Goal: Task Accomplishment & Management: Manage account settings

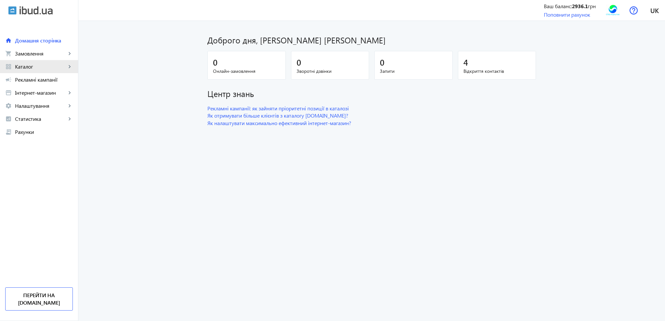
click at [36, 65] on span "Каталог" at bounding box center [40, 66] width 51 height 7
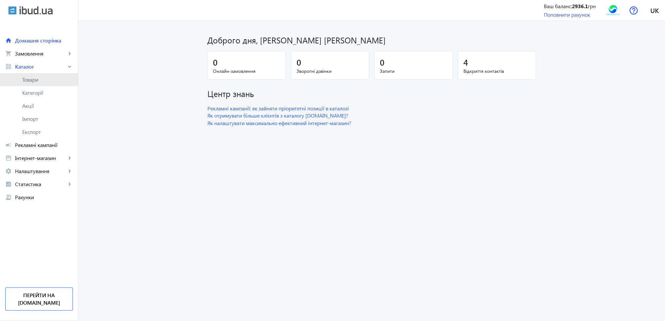
click at [34, 77] on span "Товари" at bounding box center [47, 79] width 51 height 7
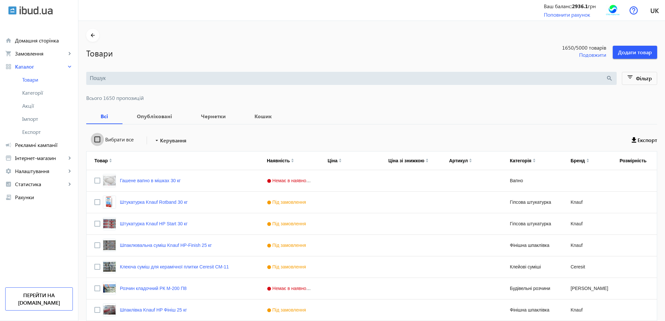
click at [93, 137] on input "Вибрати все" at bounding box center [97, 139] width 13 height 13
checkbox input "true"
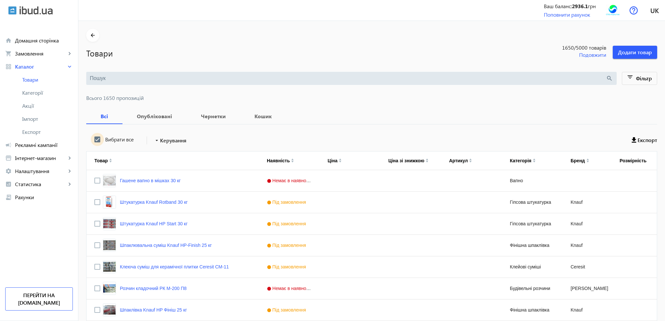
checkbox input "true"
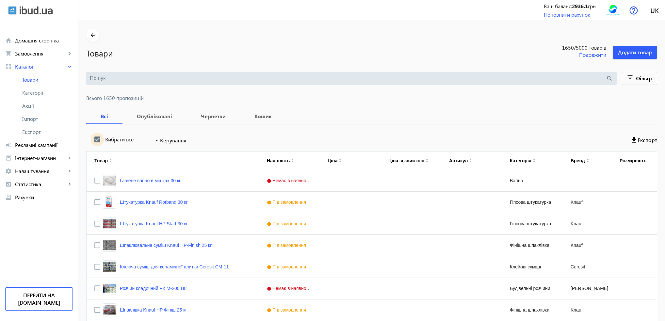
checkbox input "true"
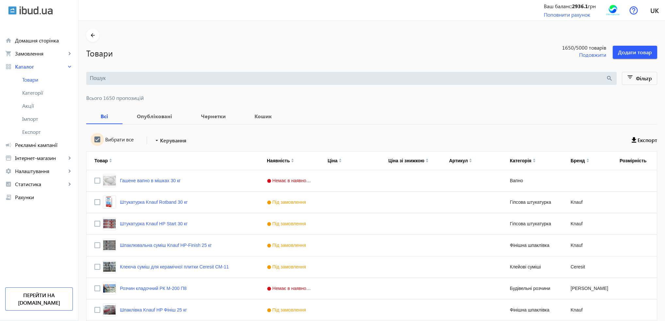
checkbox input "true"
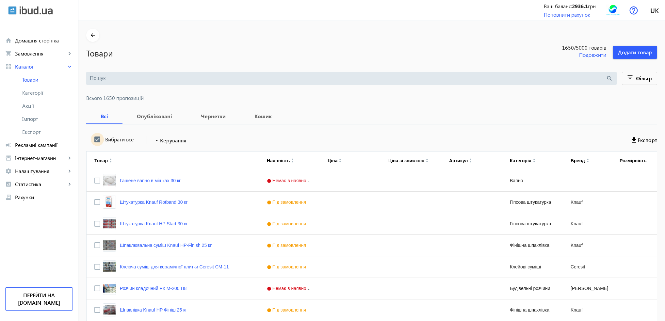
checkbox input "true"
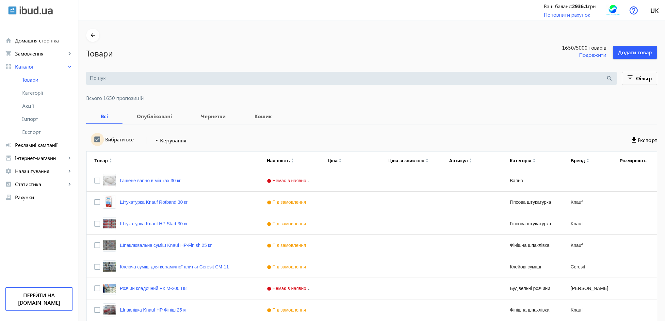
checkbox input "true"
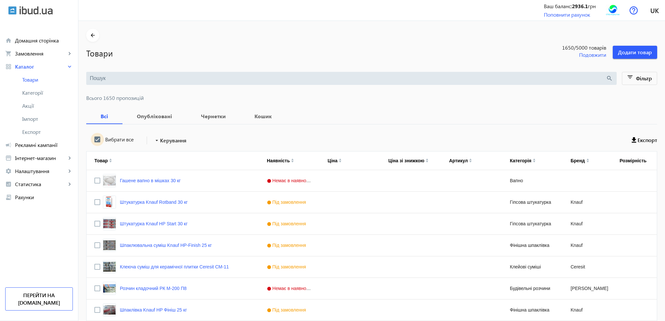
checkbox input "true"
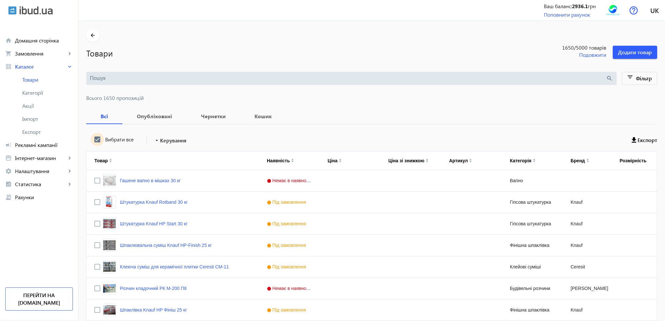
checkbox input "true"
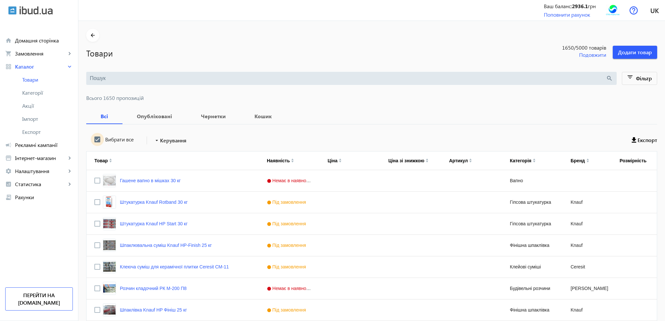
checkbox input "true"
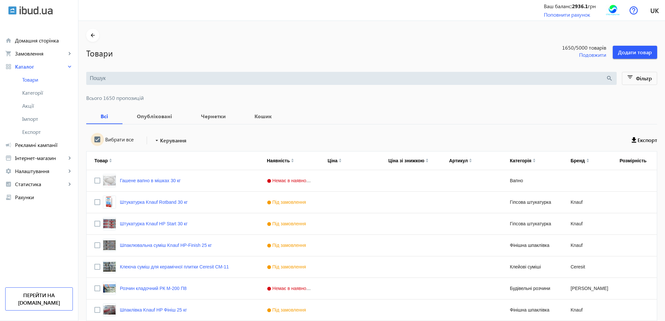
checkbox input "true"
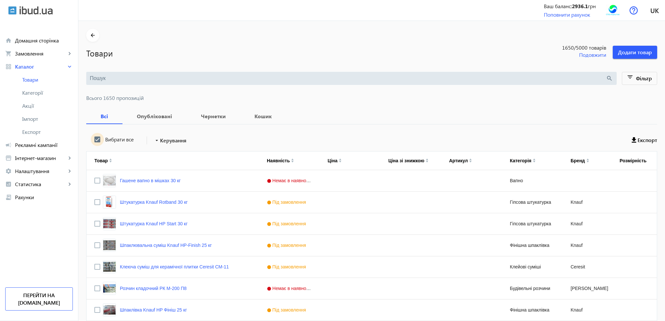
checkbox input "true"
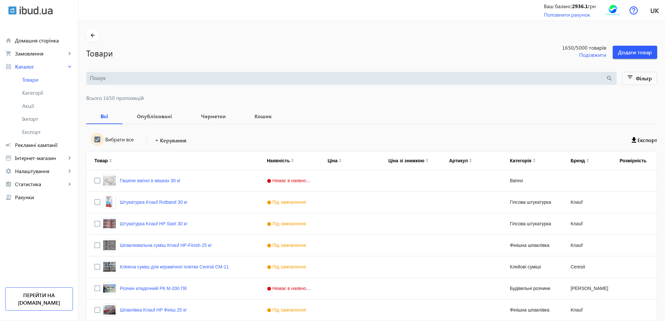
checkbox input "true"
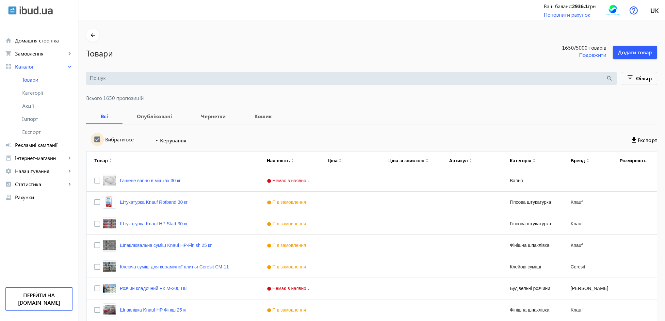
checkbox input "true"
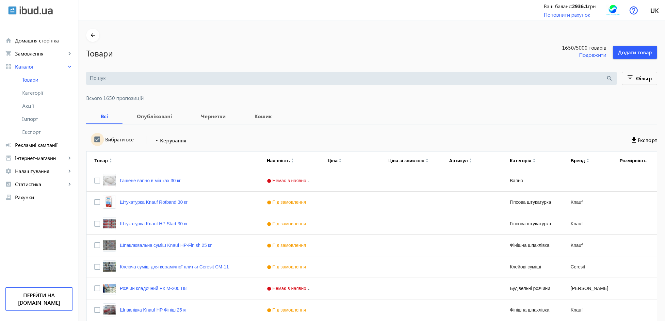
checkbox input "true"
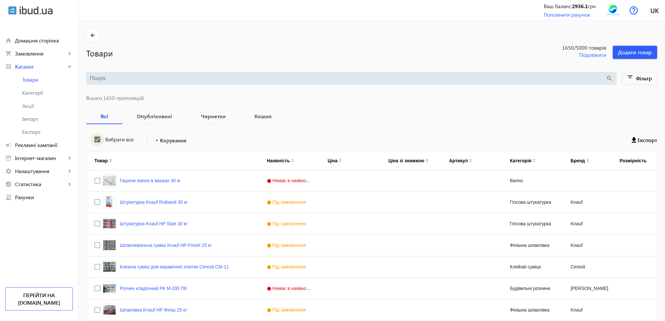
checkbox input "true"
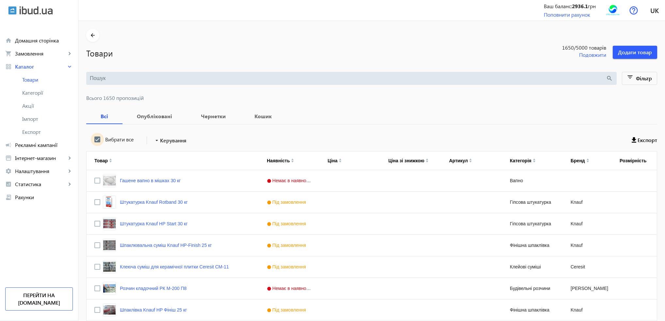
checkbox input "true"
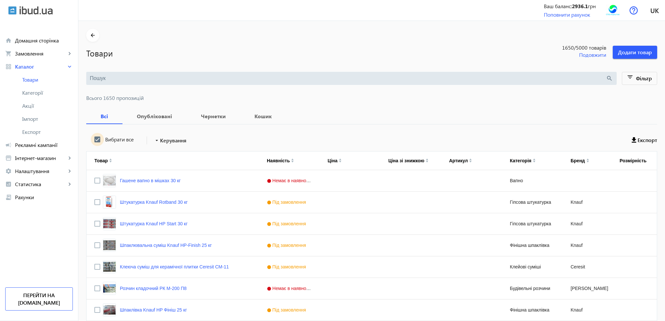
checkbox input "true"
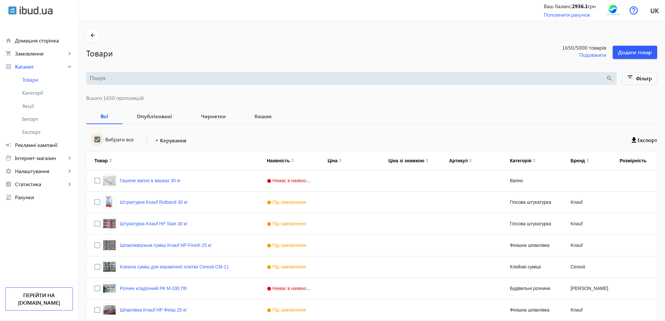
checkbox input "true"
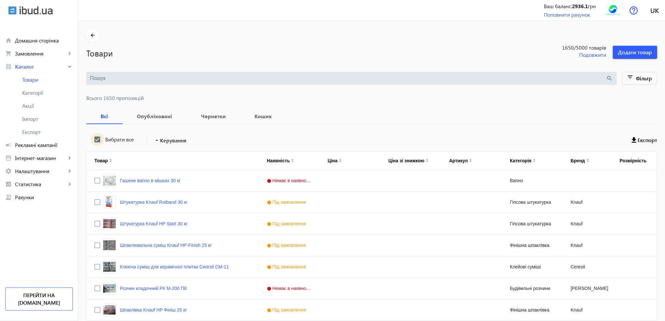
checkbox input "true"
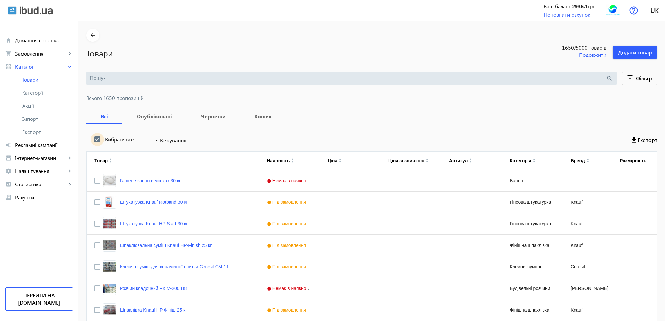
checkbox input "true"
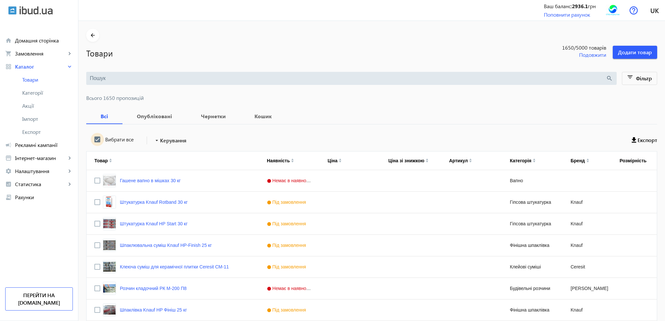
checkbox input "true"
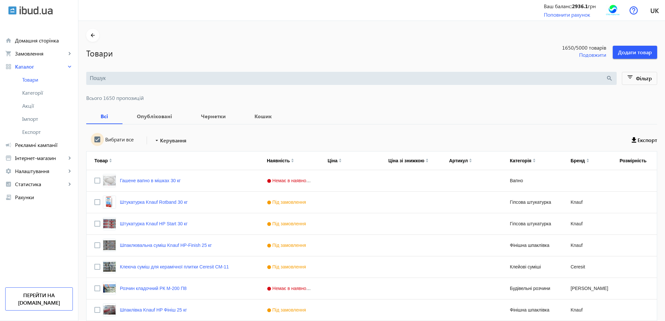
checkbox input "true"
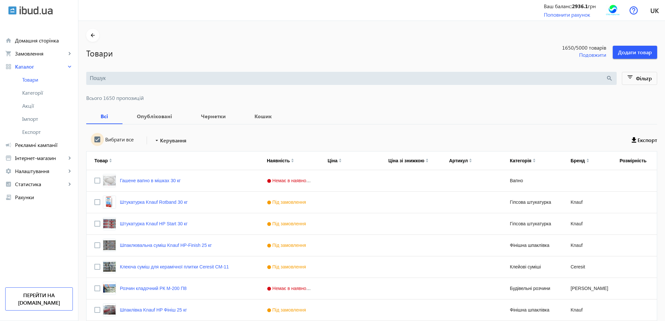
checkbox input "true"
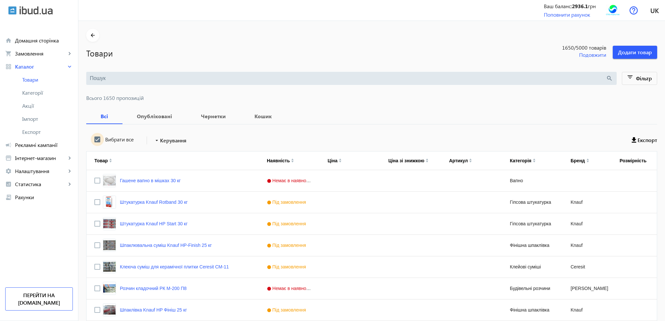
checkbox input "true"
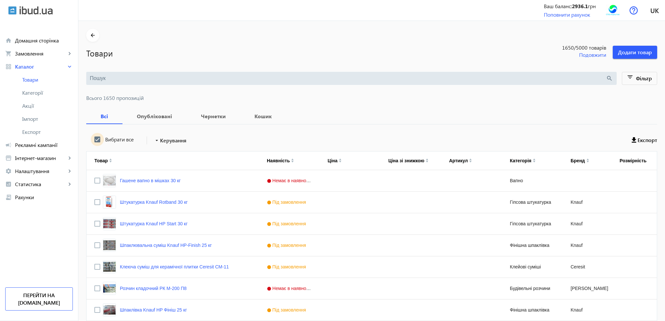
checkbox input "true"
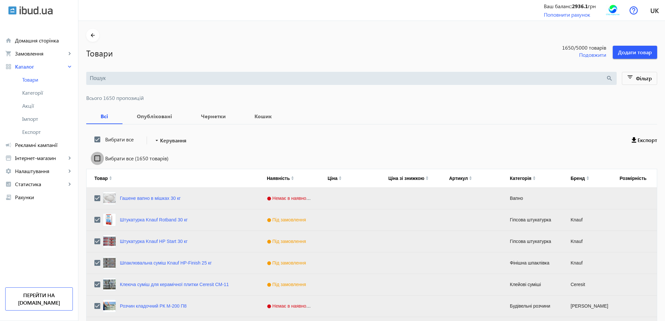
click at [91, 157] on input "Вибрати все (1650 товарів)" at bounding box center [97, 158] width 13 height 13
checkbox input "true"
click at [166, 142] on span "Керування" at bounding box center [173, 141] width 26 height 8
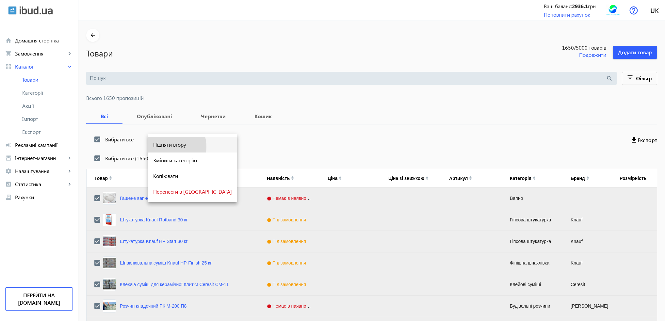
click at [166, 147] on span "Підняти вгору" at bounding box center [192, 144] width 79 height 5
